Goal: Task Accomplishment & Management: Use online tool/utility

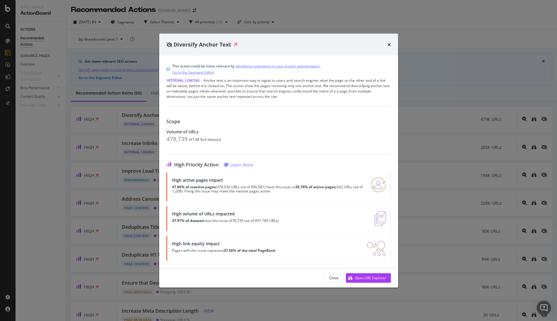
drag, startPoint x: 388, startPoint y: 45, endPoint x: 282, endPoint y: 48, distance: 106.1
click at [388, 44] on icon "times" at bounding box center [389, 44] width 4 height 5
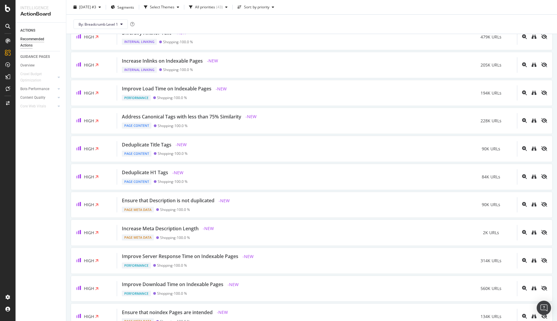
scroll to position [90, 0]
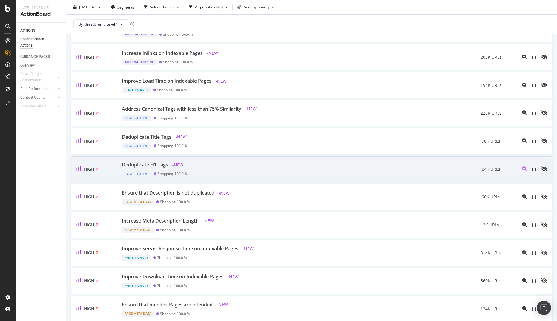
click at [281, 166] on div "Deduplicate H1 Tags - NEW Page Content Shopping - 100.0 % 84K URLs" at bounding box center [317, 170] width 400 height 16
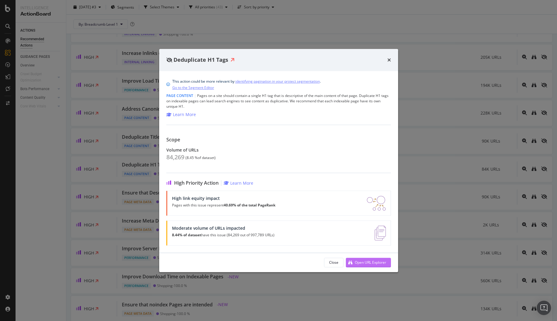
click at [361, 263] on div "Open URL Explorer" at bounding box center [370, 262] width 31 height 5
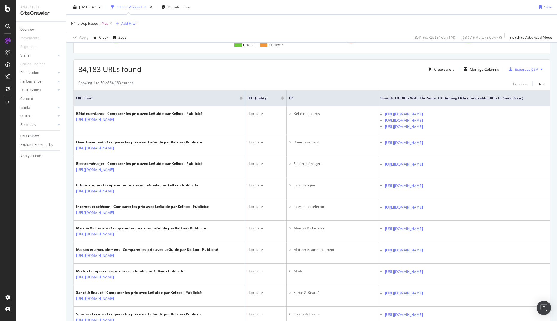
scroll to position [90, 0]
click at [38, 87] on div "AI Analytics" at bounding box center [33, 87] width 22 height 6
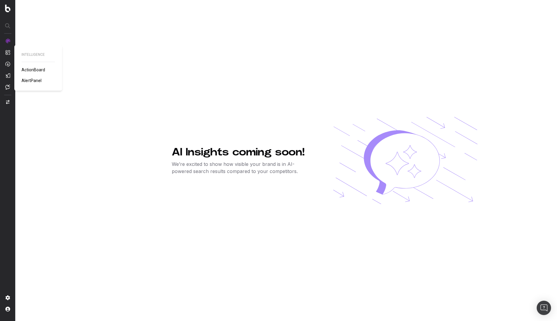
click at [31, 68] on span "ActionBoard" at bounding box center [33, 69] width 24 height 5
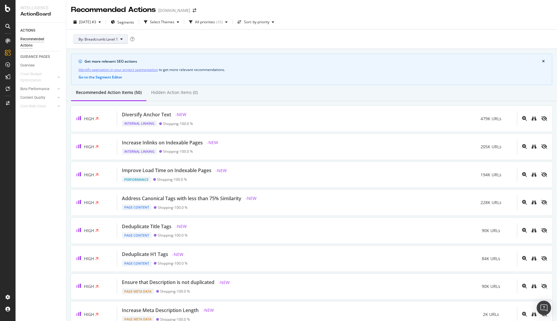
click at [93, 39] on span "By: Breadcrumb Level 1" at bounding box center [98, 39] width 39 height 5
drag, startPoint x: 104, startPoint y: 62, endPoint x: 124, endPoint y: 61, distance: 19.7
click at [104, 62] on span "Breadcrumb Tree" at bounding box center [110, 60] width 62 height 5
click at [177, 37] on div "By: Breadcrumb Level 1" at bounding box center [311, 39] width 481 height 19
click at [121, 39] on icon at bounding box center [121, 39] width 2 height 4
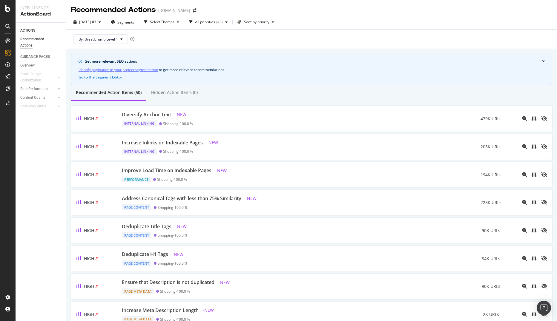
click at [256, 54] on div "Get more relevant SEO actions Identify pagination in your project segmentation …" at bounding box center [311, 69] width 481 height 31
click at [133, 23] on span "Segments" at bounding box center [125, 22] width 17 height 5
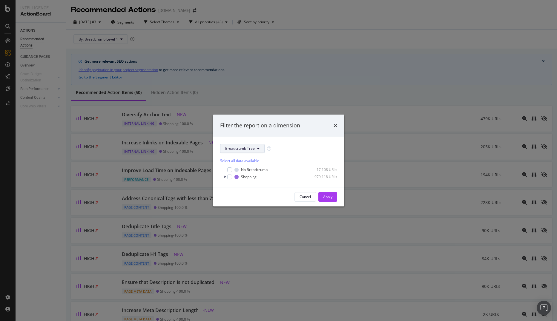
click at [236, 150] on span "Breadcrumb Tree" at bounding box center [240, 148] width 30 height 5
click at [293, 141] on div "Breadcrumb Tree Select all data available No Breadcrumb 17,108 URLs Shopping 97…" at bounding box center [278, 162] width 131 height 50
click at [225, 177] on icon "modal" at bounding box center [225, 177] width 2 height 4
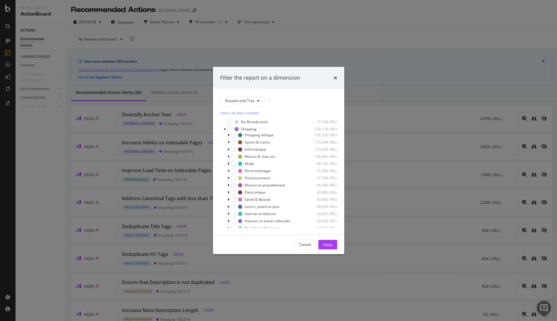
click at [337, 76] on div "Filter the report on a dimension" at bounding box center [278, 78] width 131 height 22
click at [336, 77] on icon "times" at bounding box center [335, 78] width 4 height 5
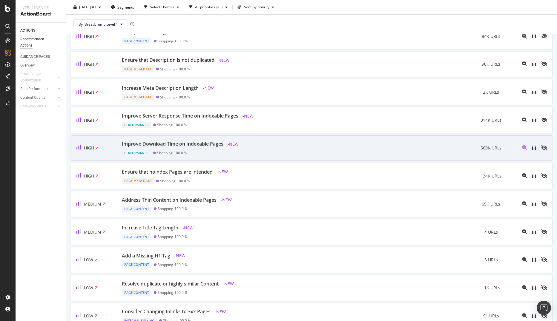
scroll to position [239, 0]
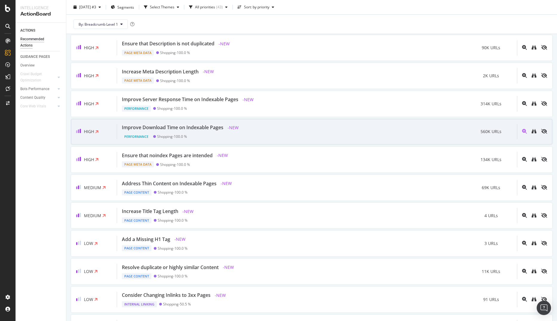
click at [268, 183] on div "Address Thin Content on Indexable Pages - NEW Page Content Shopping - 100.0 % 6…" at bounding box center [317, 188] width 400 height 16
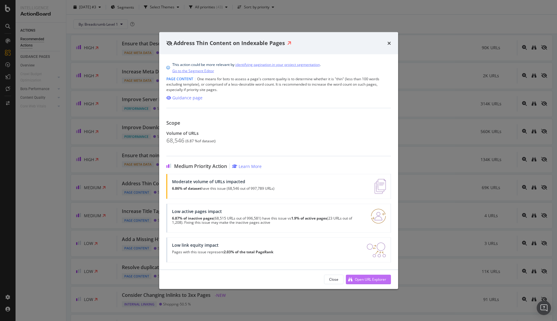
click at [357, 282] on div "Open URL Explorer" at bounding box center [370, 279] width 31 height 5
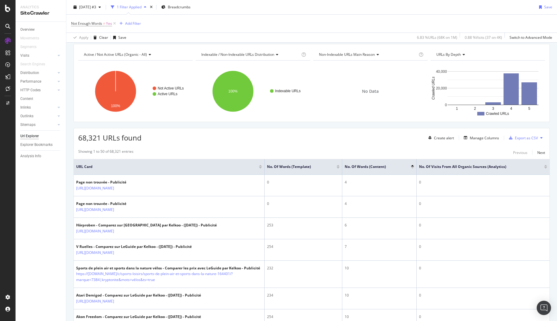
scroll to position [60, 0]
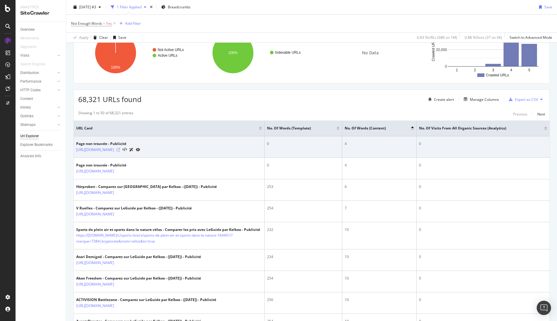
click at [120, 150] on icon at bounding box center [118, 150] width 4 height 4
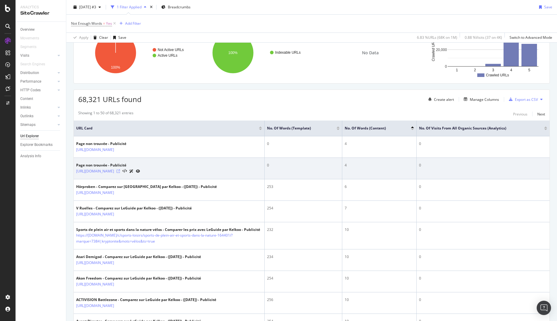
click at [120, 171] on icon at bounding box center [118, 172] width 4 height 4
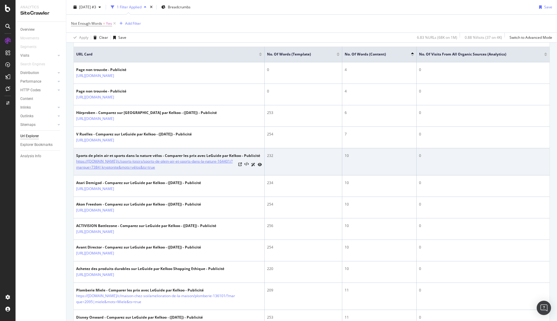
scroll to position [0, 0]
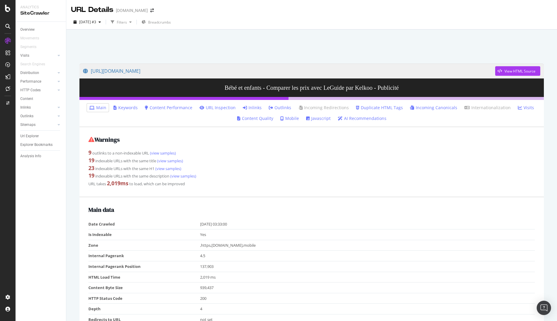
click at [109, 161] on div "19 indexable URLs with the same title (view samples)" at bounding box center [311, 161] width 446 height 8
click at [169, 162] on link "(view samples)" at bounding box center [169, 160] width 27 height 5
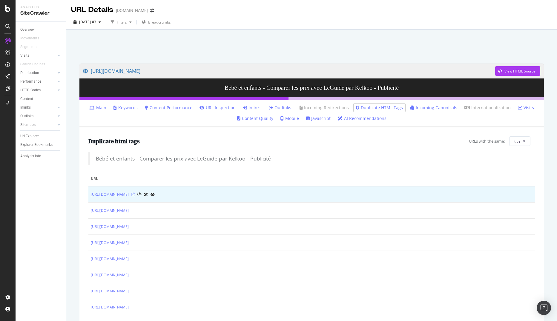
click at [135, 193] on icon at bounding box center [133, 195] width 4 height 4
